Goal: Task Accomplishment & Management: Manage account settings

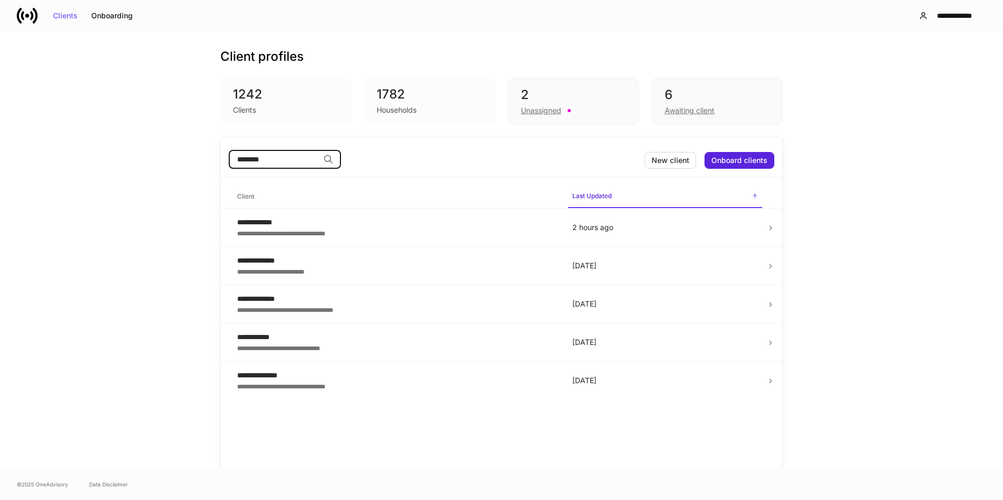
click at [698, 101] on div "6" at bounding box center [716, 95] width 105 height 17
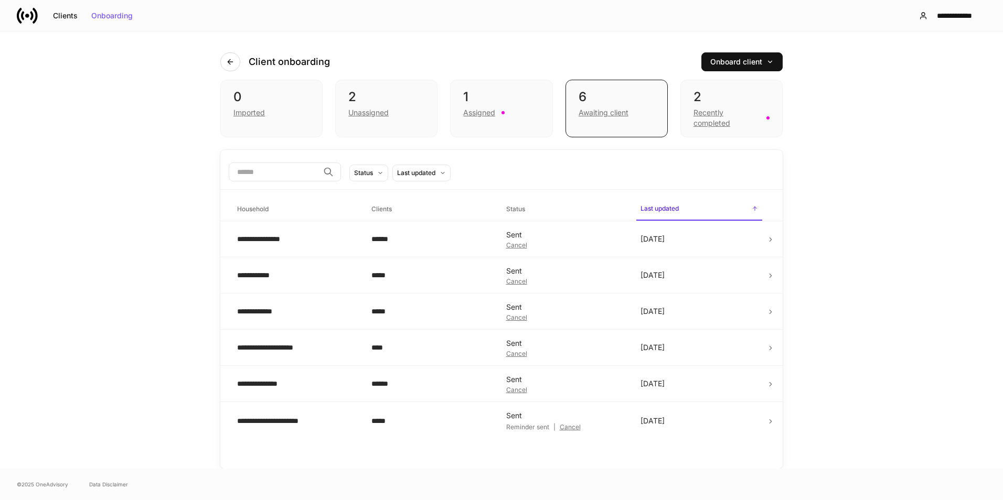
click at [735, 99] on div "2" at bounding box center [731, 97] width 76 height 17
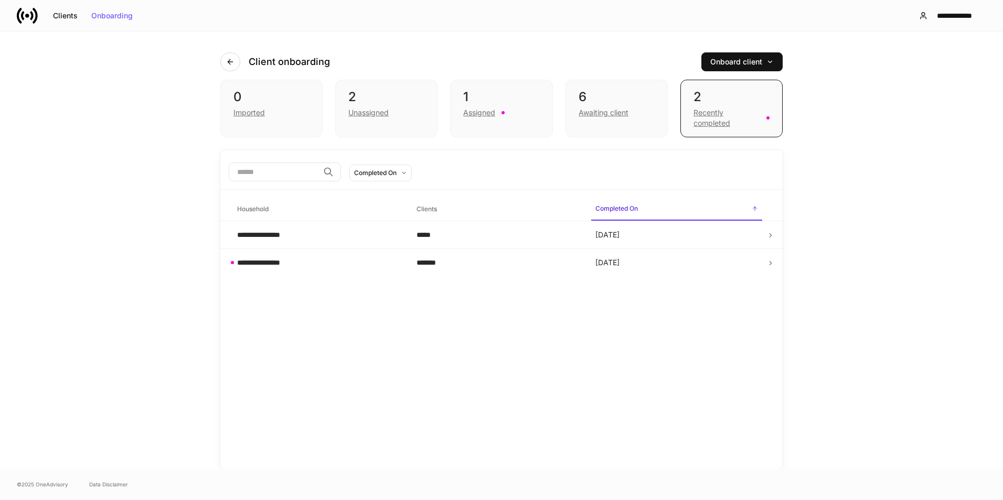
click at [597, 93] on div "6" at bounding box center [616, 97] width 76 height 17
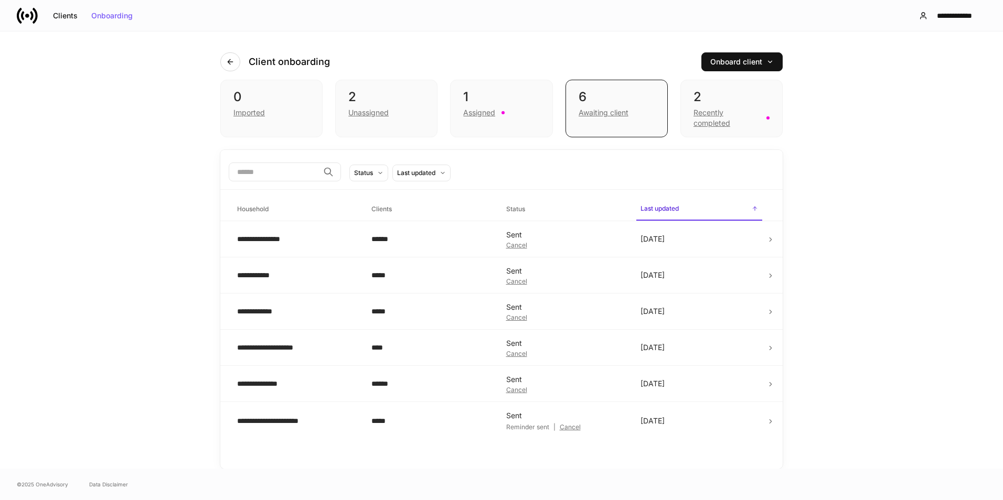
click at [728, 101] on div "2" at bounding box center [731, 97] width 76 height 17
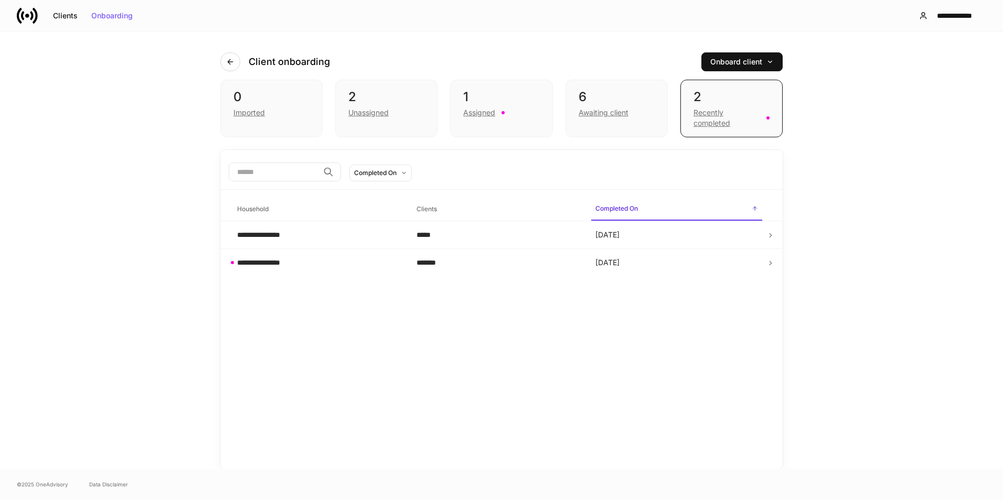
click at [532, 105] on div "1" at bounding box center [501, 97] width 76 height 17
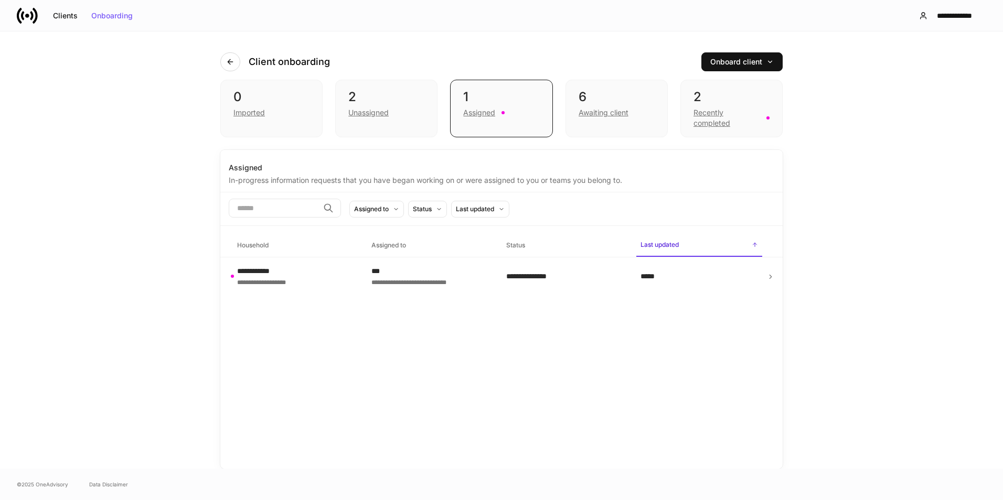
click at [421, 272] on div "***" at bounding box center [429, 271] width 117 height 10
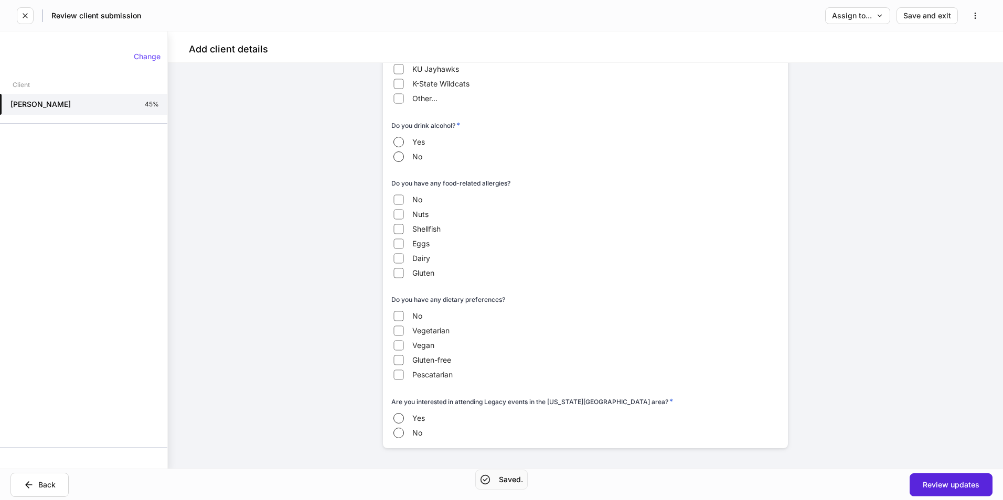
scroll to position [1353, 0]
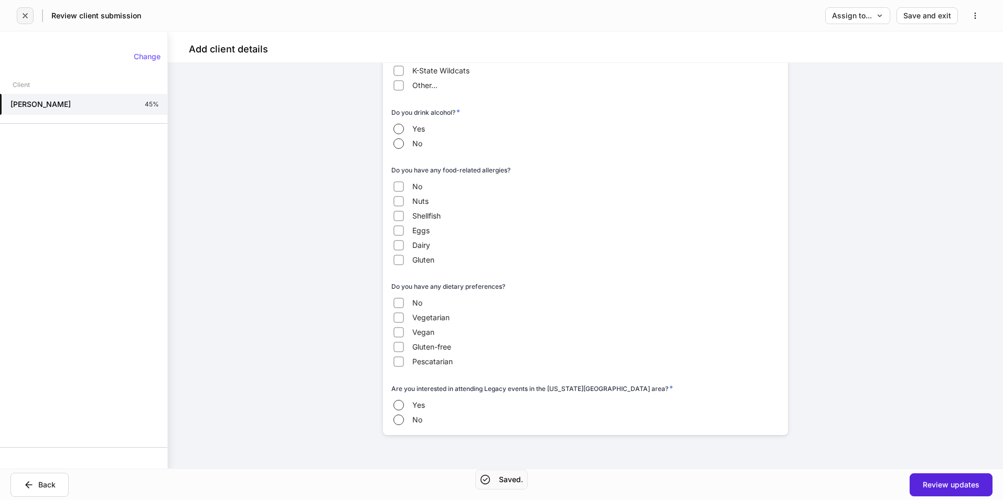
click at [28, 15] on icon "button" at bounding box center [25, 16] width 8 height 8
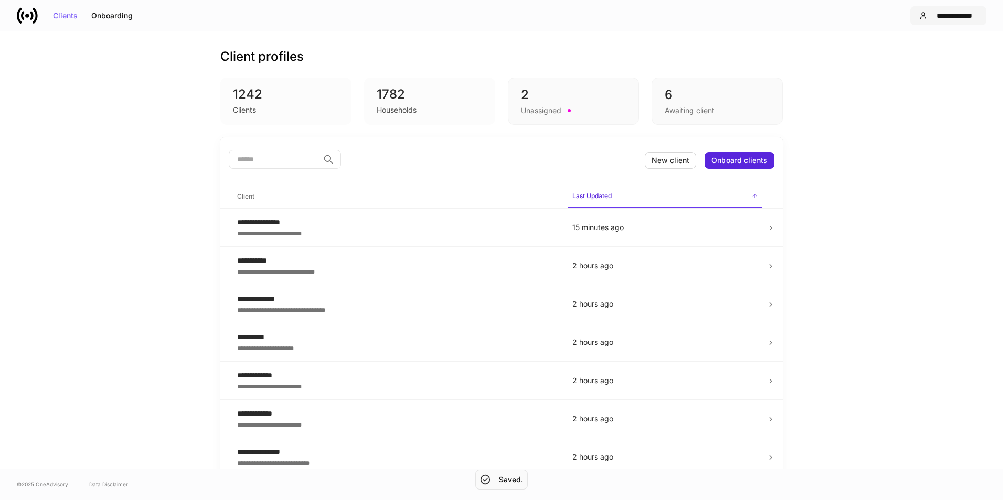
click at [963, 13] on div "**********" at bounding box center [954, 15] width 46 height 7
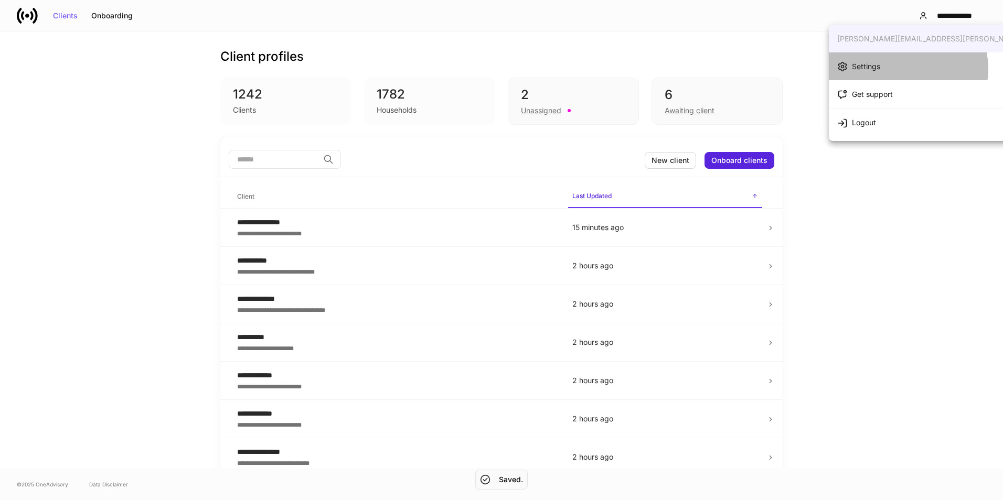
click at [903, 69] on li "Settings" at bounding box center [961, 66] width 264 height 28
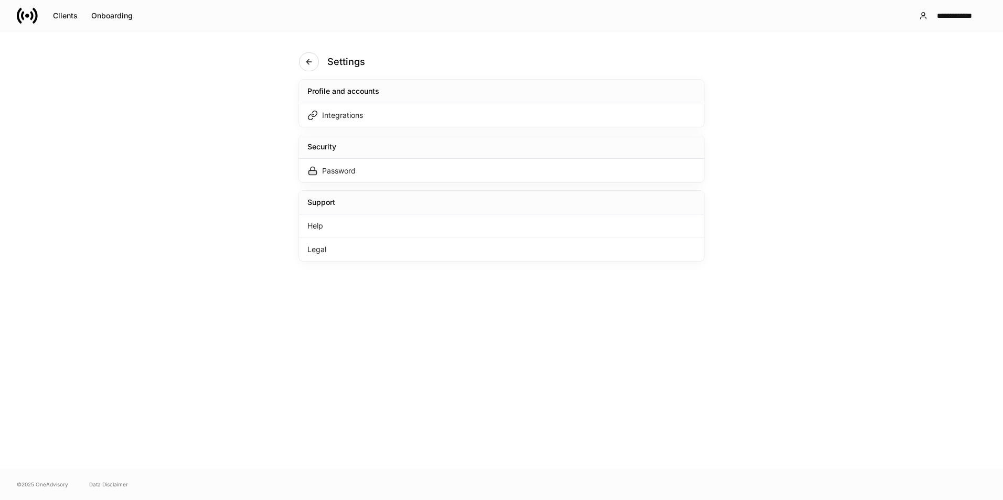
click at [372, 118] on div "Integrations" at bounding box center [501, 115] width 405 height 24
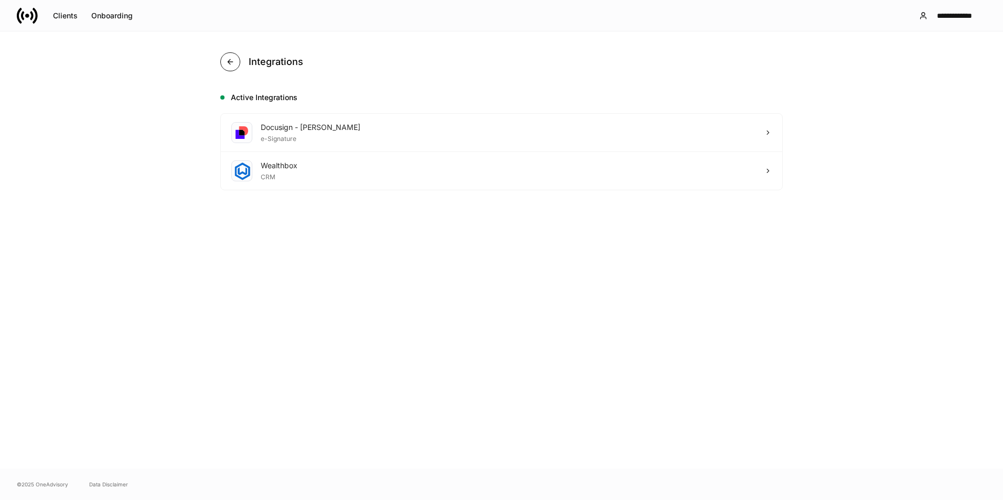
click at [231, 63] on icon "button" at bounding box center [230, 62] width 8 height 8
